Goal: Task Accomplishment & Management: Manage account settings

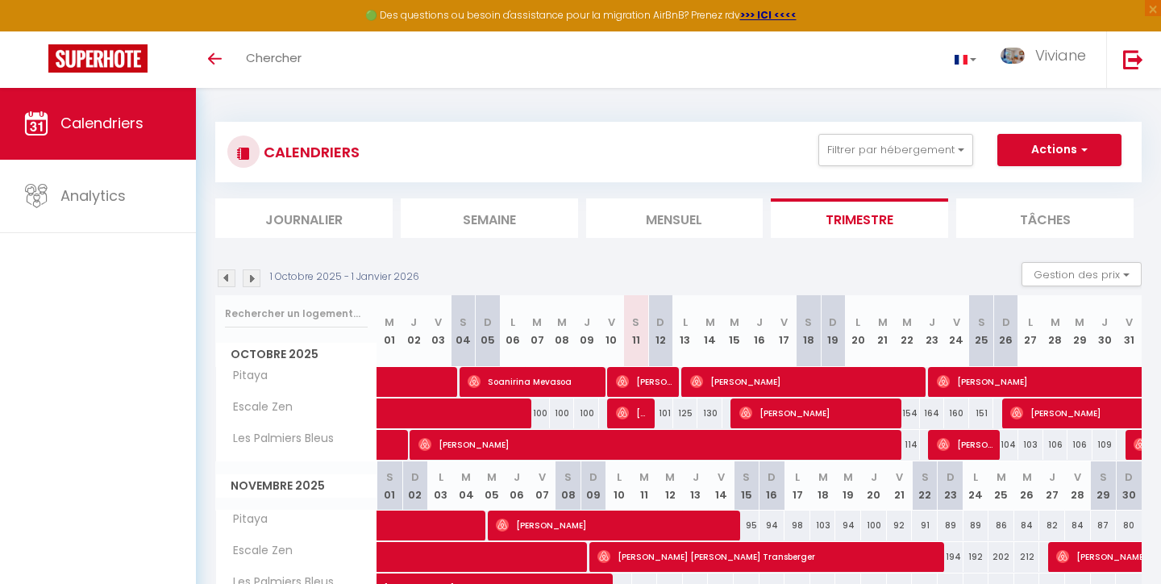
click at [222, 274] on img at bounding box center [227, 278] width 18 height 18
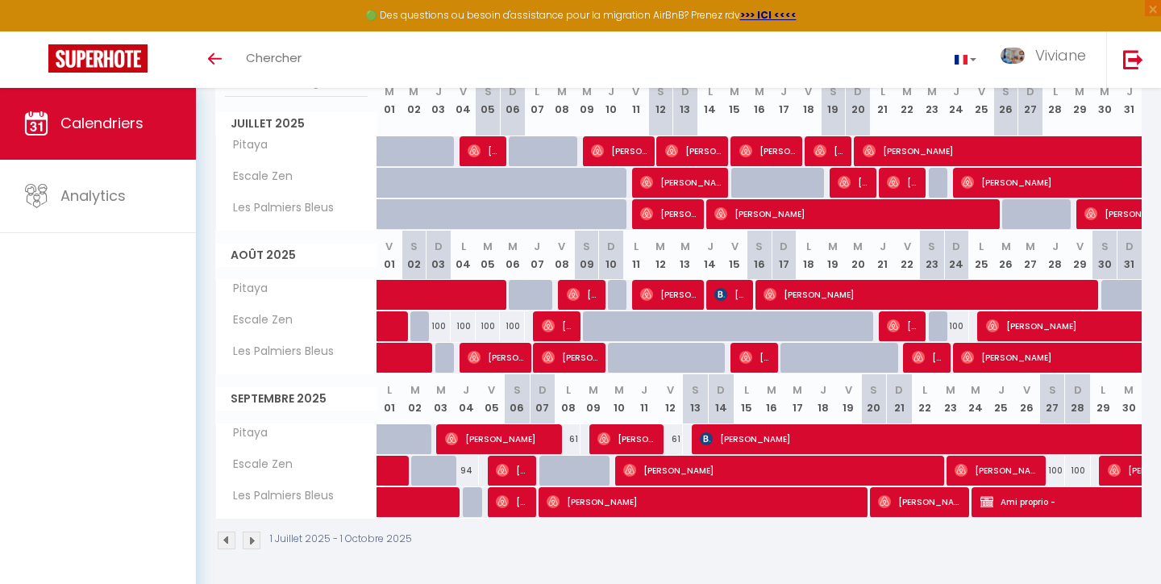
scroll to position [230, 0]
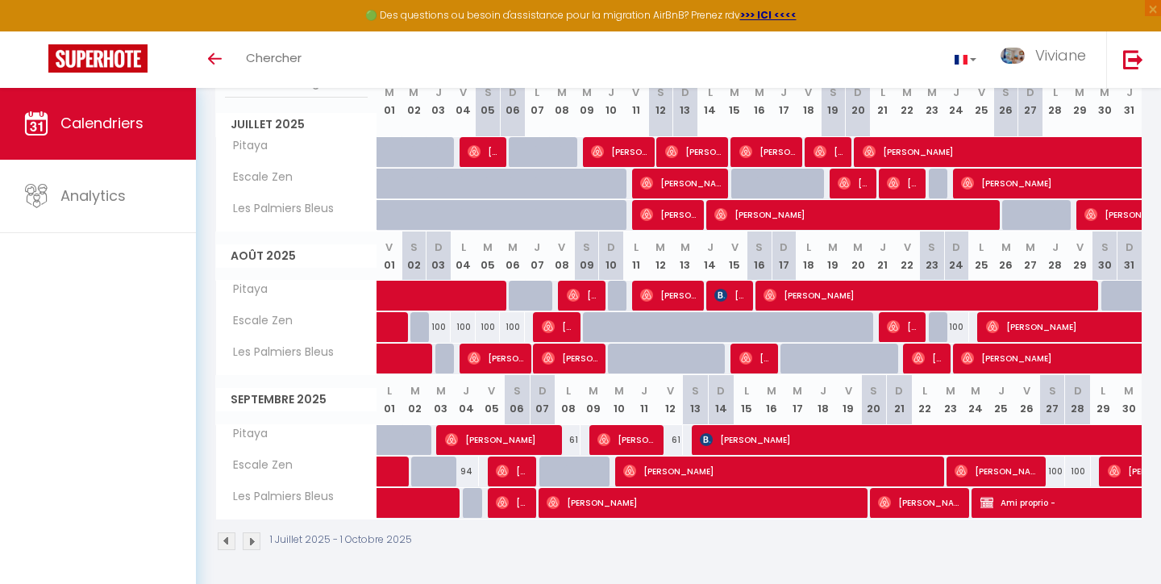
click at [252, 538] on img at bounding box center [252, 541] width 18 height 18
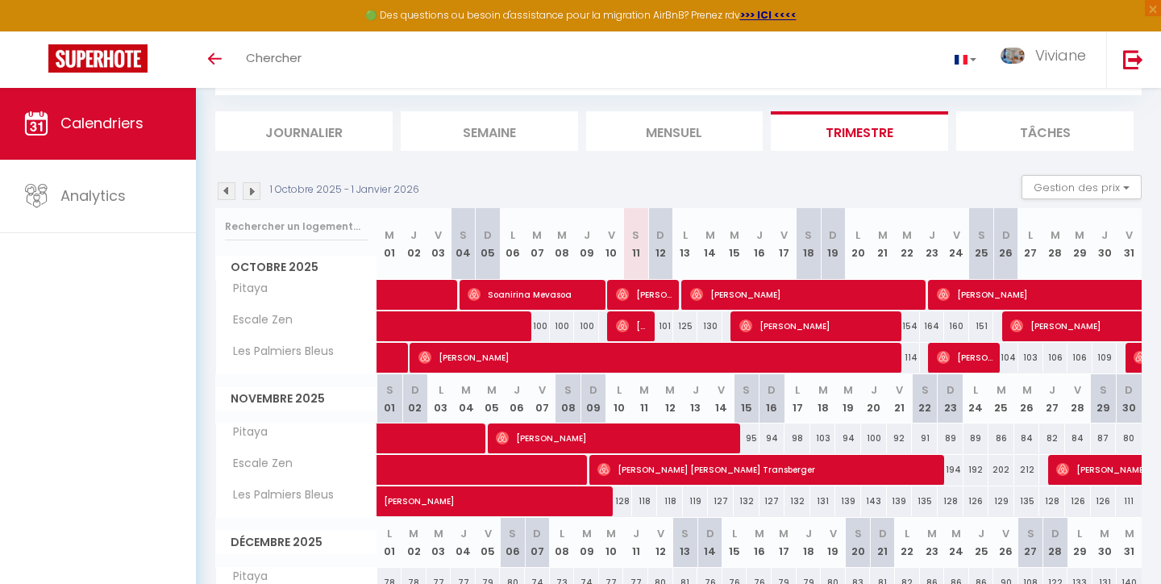
click at [491, 294] on span "Soanirina Mevasoa" at bounding box center [534, 294] width 133 height 31
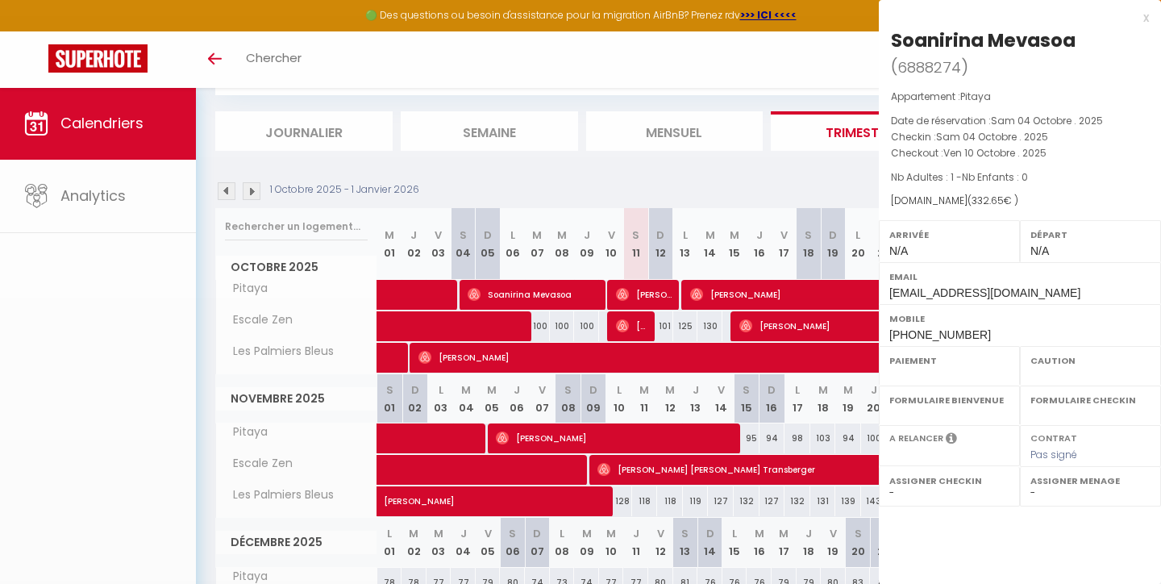
select select "OK"
select select "0"
select select "1"
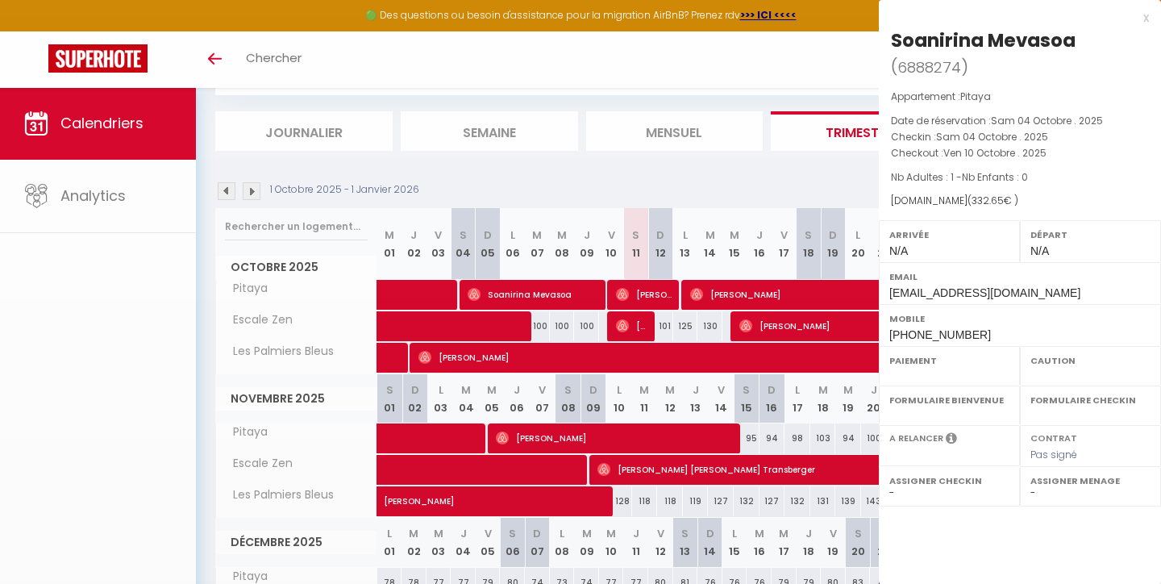
select select
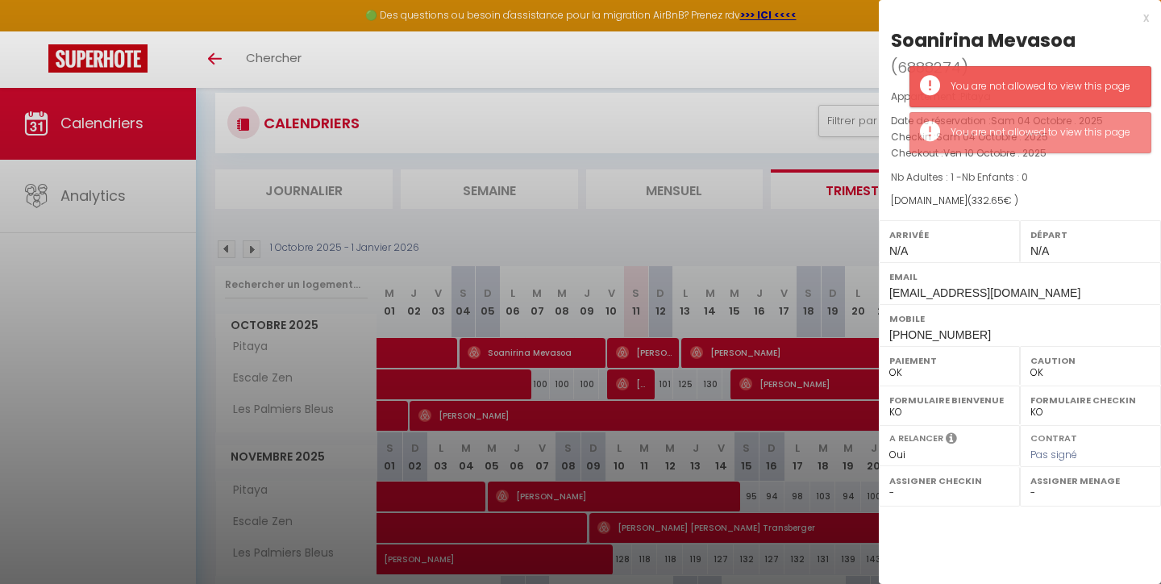
scroll to position [27, 0]
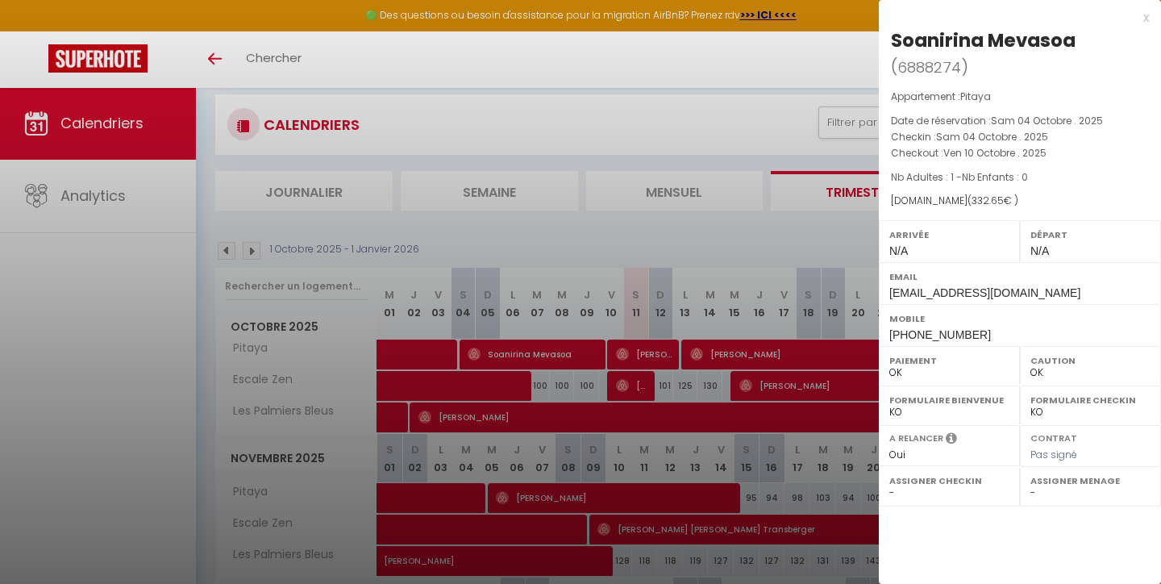
click at [1146, 16] on div "x" at bounding box center [1014, 17] width 270 height 19
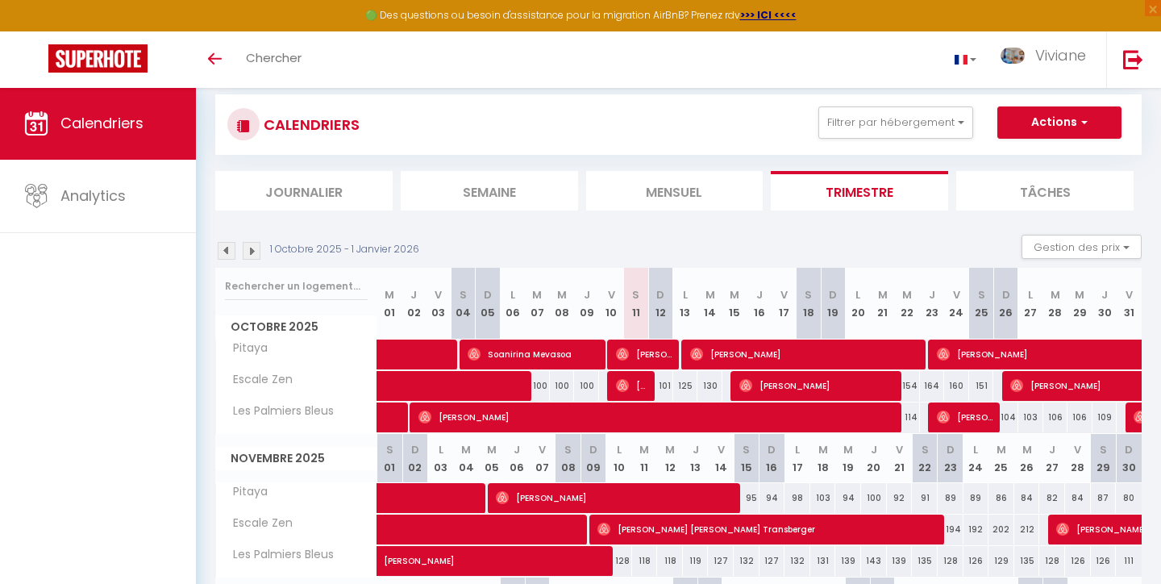
click at [636, 386] on span "[PERSON_NAME]" at bounding box center [632, 385] width 33 height 31
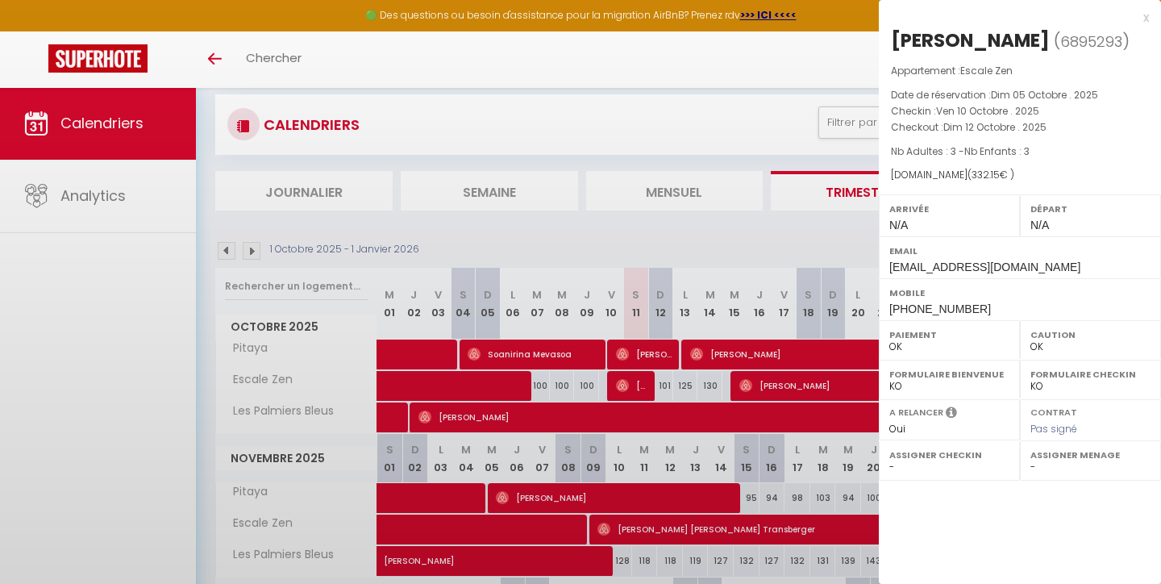
select select
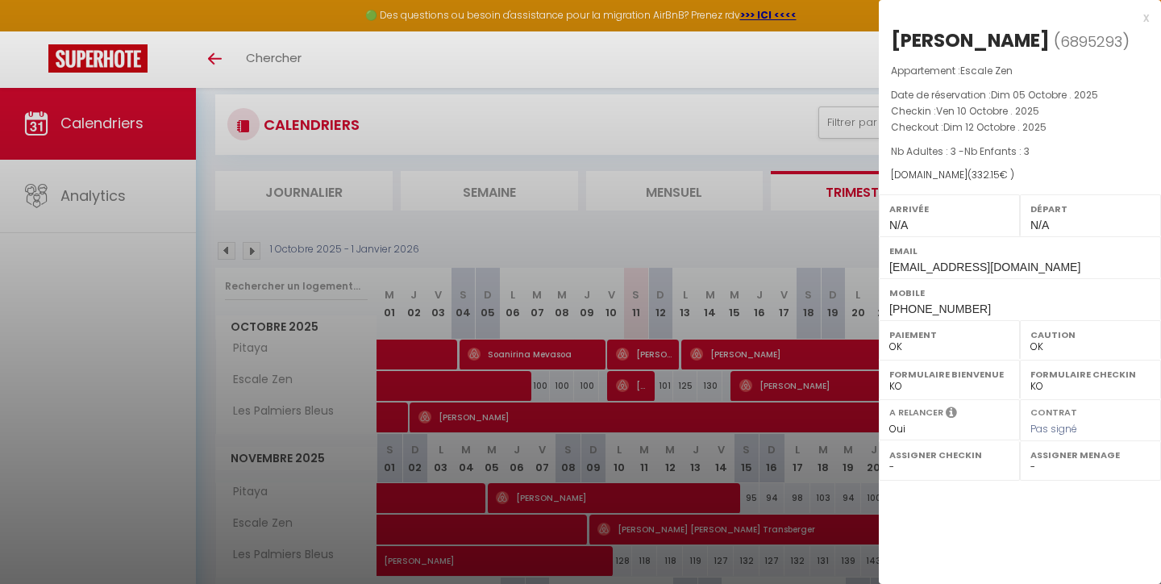
click at [1148, 15] on div "x" at bounding box center [1014, 17] width 270 height 19
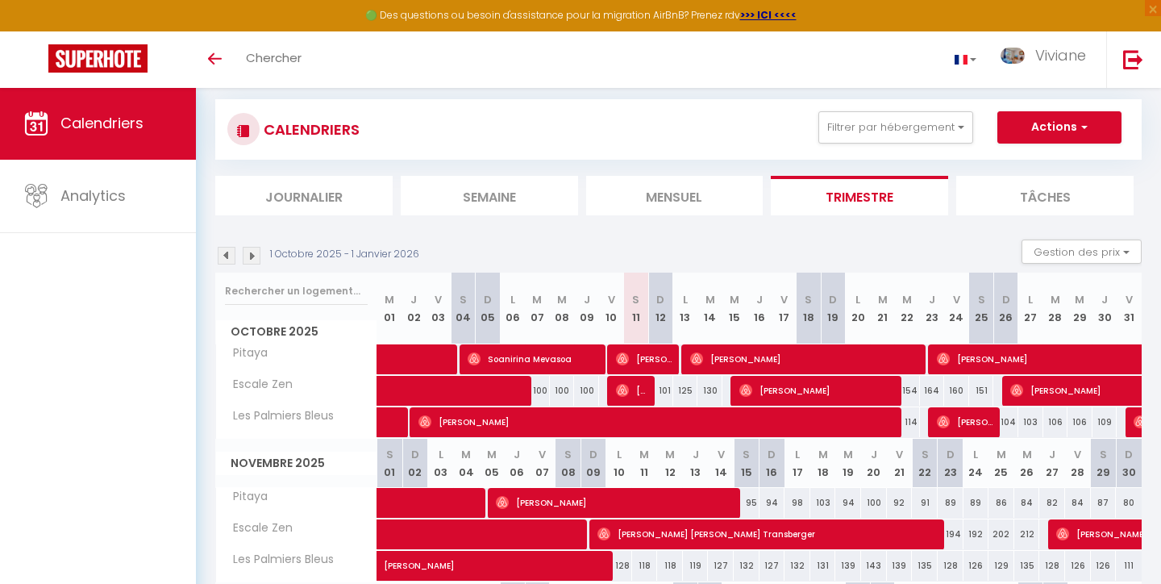
scroll to position [23, 0]
click at [1135, 423] on img at bounding box center [1140, 421] width 13 height 13
select select
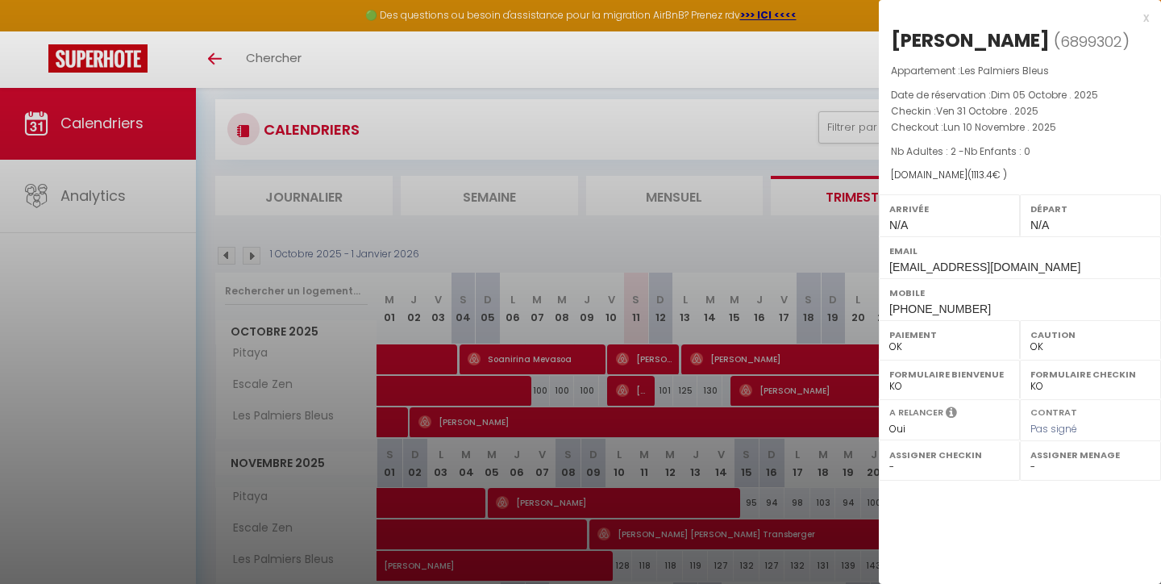
click at [1145, 16] on div "x" at bounding box center [1014, 17] width 270 height 19
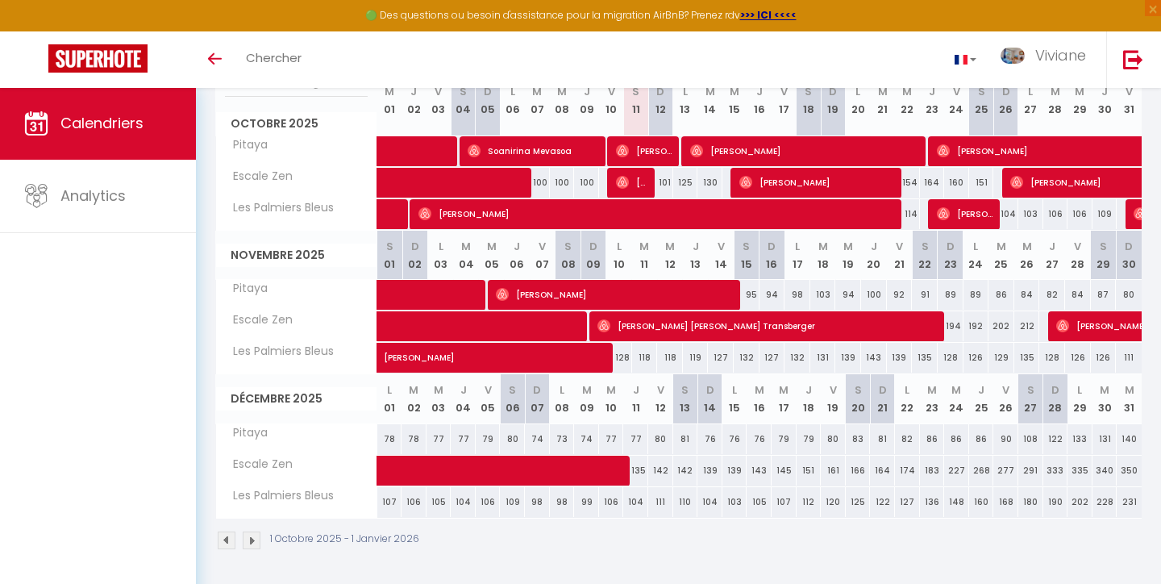
scroll to position [230, 0]
